Goal: Task Accomplishment & Management: Manage account settings

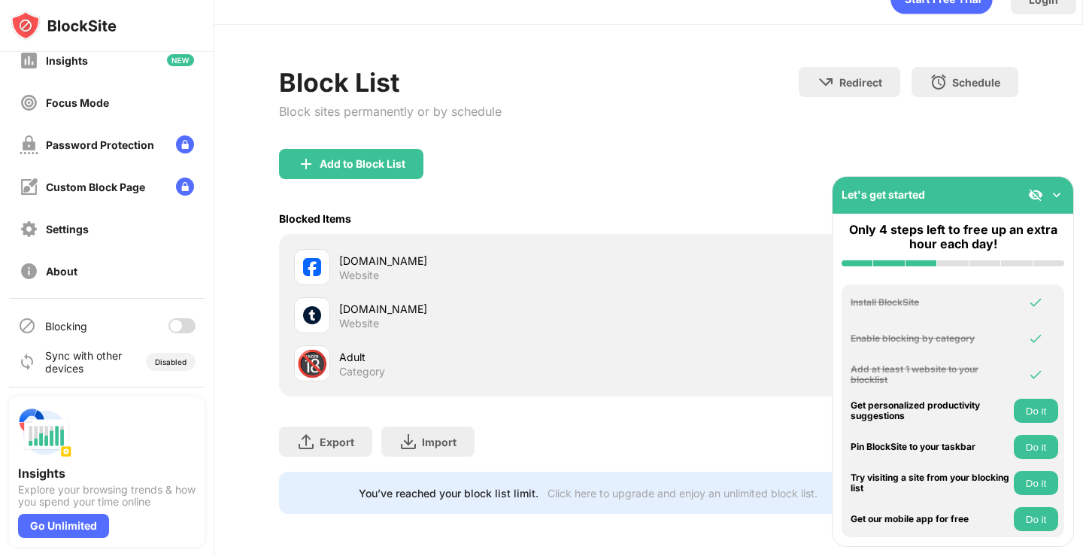
scroll to position [105, 0]
click at [176, 329] on div at bounding box center [181, 323] width 27 height 15
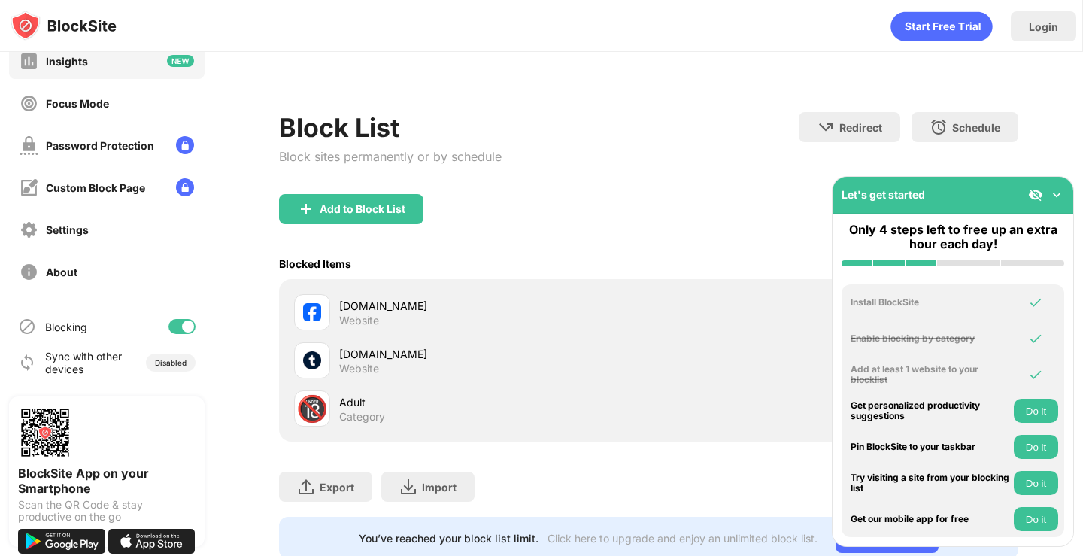
scroll to position [105, 0]
